Goal: Information Seeking & Learning: Check status

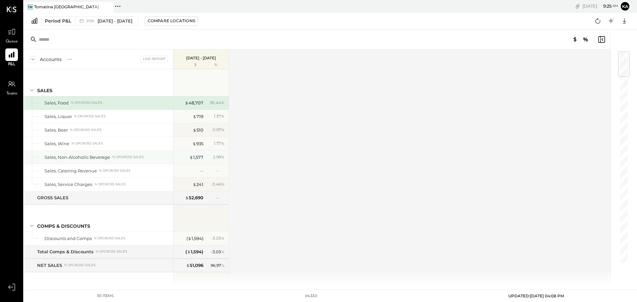
click at [209, 154] on div "$ 1,577 2.99 %" at bounding box center [202, 157] width 50 height 13
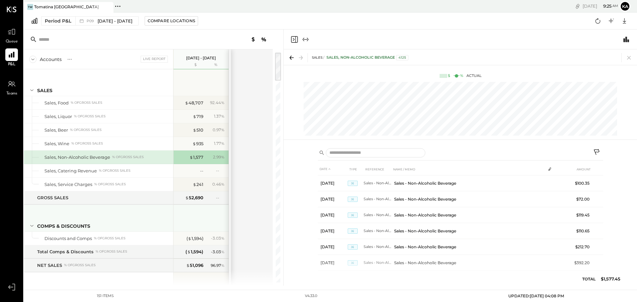
click at [31, 224] on icon at bounding box center [31, 225] width 7 height 7
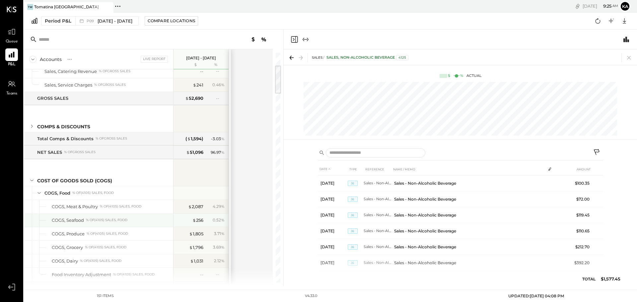
scroll to position [133, 0]
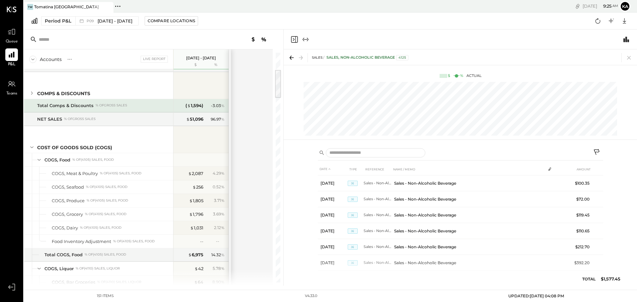
click at [123, 106] on div "% of GROSS SALES" at bounding box center [112, 105] width 32 height 5
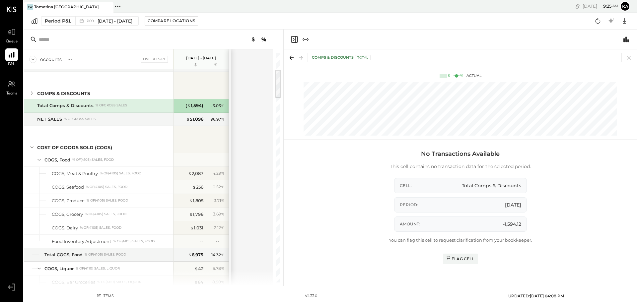
click at [123, 106] on div "% of GROSS SALES" at bounding box center [112, 105] width 32 height 5
click at [119, 117] on div "NET SALES % of GROSS SALES" at bounding box center [103, 119] width 133 height 6
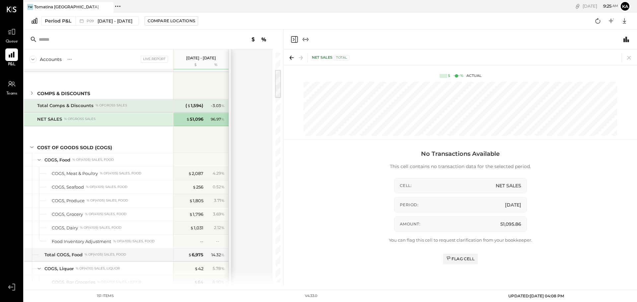
click at [123, 107] on div "% of GROSS SALES" at bounding box center [112, 105] width 32 height 5
